Goal: Task Accomplishment & Management: Complete application form

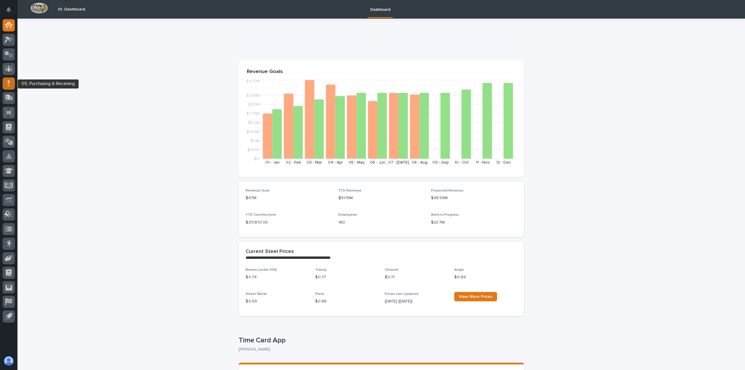
click at [10, 89] on div at bounding box center [9, 83] width 12 height 12
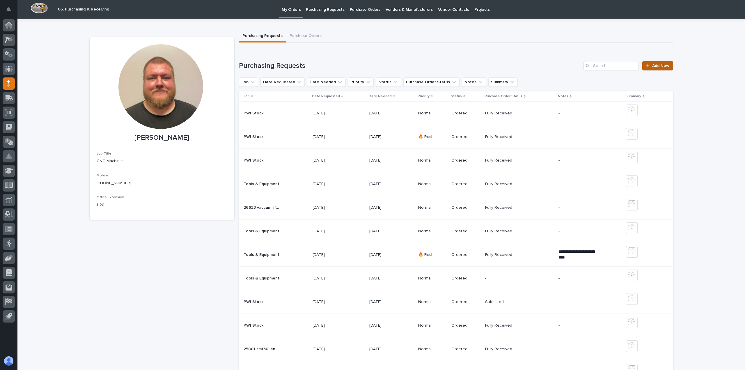
click at [657, 65] on span "Add New" at bounding box center [661, 66] width 17 height 4
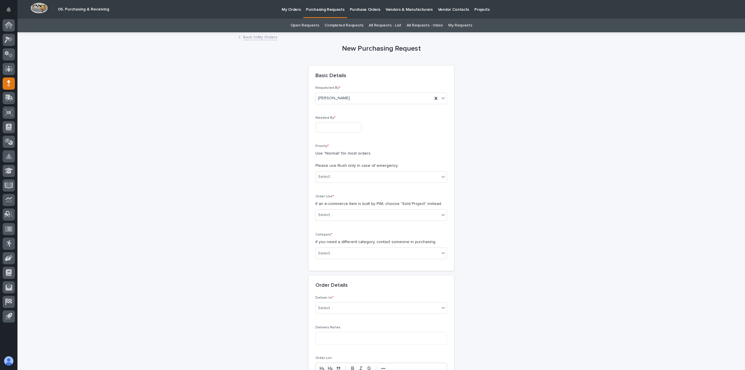
click at [349, 129] on input "text" at bounding box center [339, 127] width 46 height 10
click at [326, 69] on div "9" at bounding box center [324, 70] width 8 height 8
type input "**********"
click at [337, 179] on div "Select..." at bounding box center [378, 177] width 124 height 10
click at [336, 188] on div "🔥 Rush" at bounding box center [379, 188] width 131 height 10
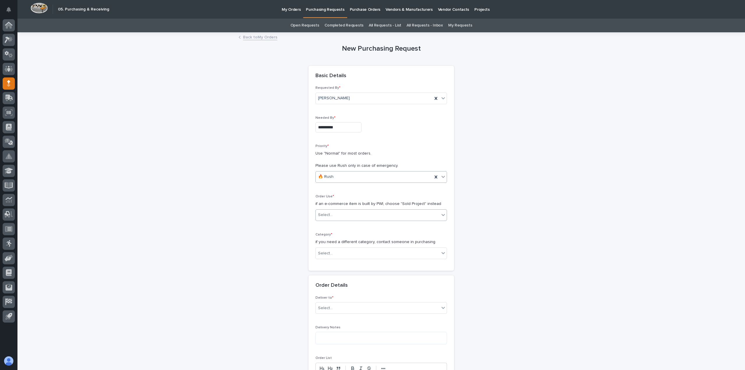
click at [338, 214] on div "Select..." at bounding box center [378, 215] width 124 height 10
click at [329, 277] on div "PWI Stock" at bounding box center [379, 277] width 131 height 10
click at [333, 251] on div "Select..." at bounding box center [378, 254] width 124 height 10
click at [330, 344] on div "Tools/Equipment" at bounding box center [379, 346] width 131 height 10
click at [336, 305] on div "Select..." at bounding box center [378, 308] width 124 height 10
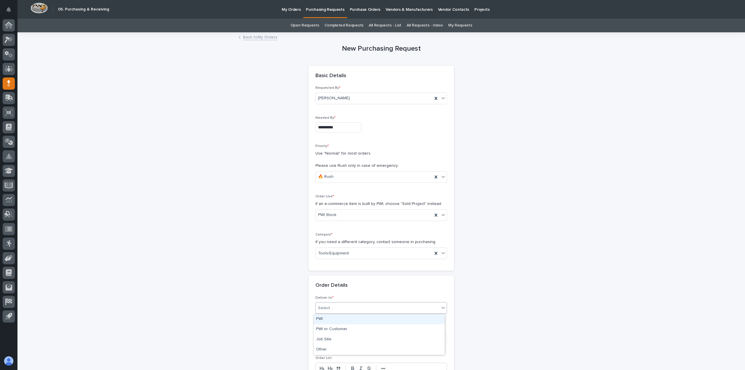
click at [335, 319] on div "PWI" at bounding box center [379, 319] width 131 height 10
click at [335, 334] on textarea at bounding box center [382, 338] width 132 height 13
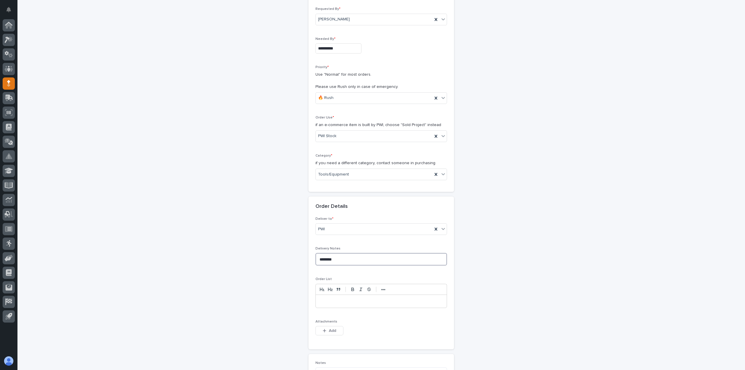
scroll to position [87, 0]
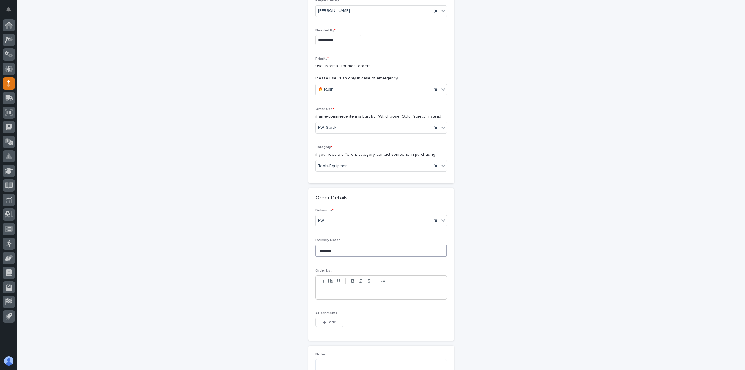
type textarea "********"
click at [341, 297] on div at bounding box center [381, 293] width 131 height 13
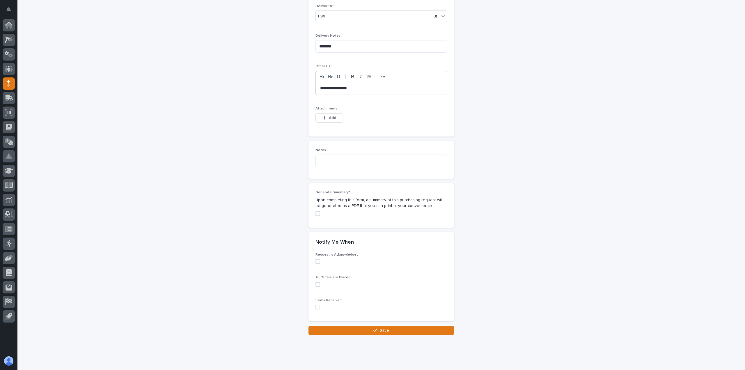
scroll to position [303, 0]
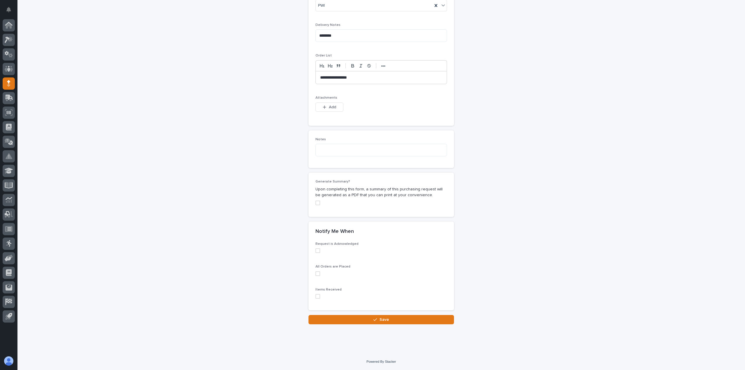
click at [316, 249] on span at bounding box center [318, 250] width 5 height 5
click at [317, 272] on span at bounding box center [318, 273] width 5 height 5
click at [316, 294] on span at bounding box center [318, 296] width 5 height 5
click at [328, 320] on button "Save" at bounding box center [382, 319] width 146 height 9
